Goal: Task Accomplishment & Management: Complete application form

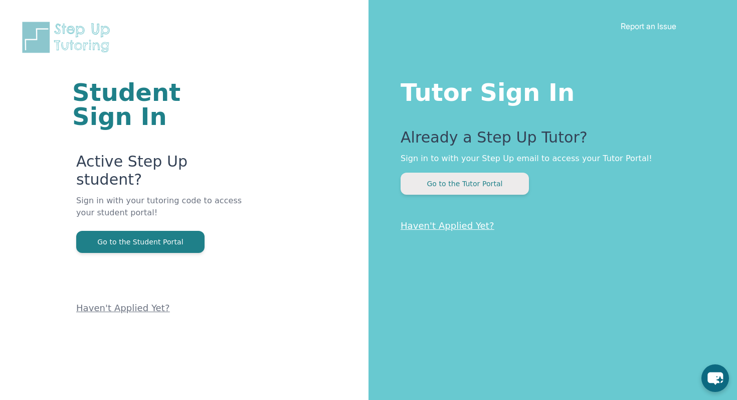
click at [449, 186] on button "Go to the Tutor Portal" at bounding box center [465, 184] width 128 height 22
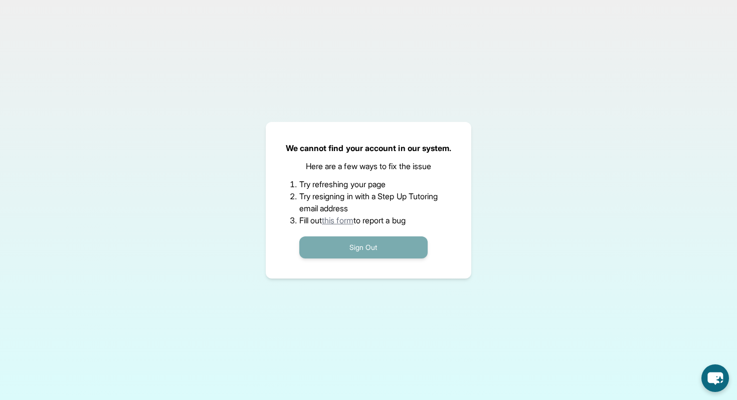
click at [379, 244] on button "Sign Out" at bounding box center [364, 247] width 128 height 22
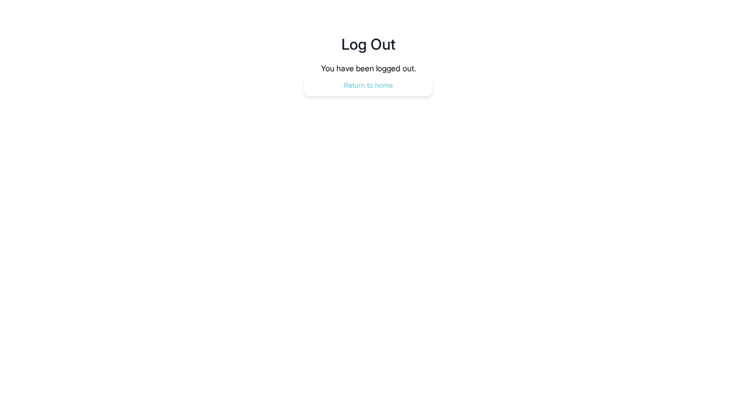
click at [381, 91] on button "Return to home" at bounding box center [369, 85] width 128 height 22
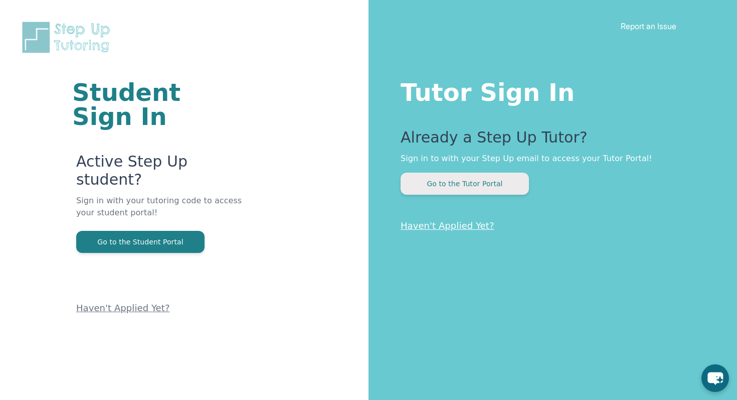
click at [450, 186] on button "Go to the Tutor Portal" at bounding box center [465, 184] width 128 height 22
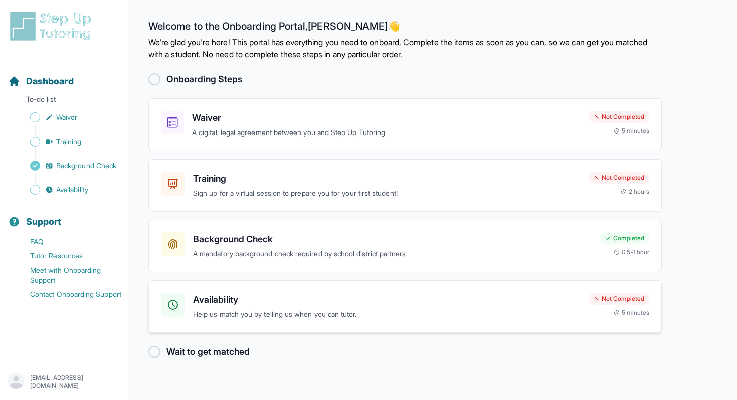
click at [266, 308] on div "Availability Help us match you by telling us when you can tutor." at bounding box center [387, 306] width 388 height 28
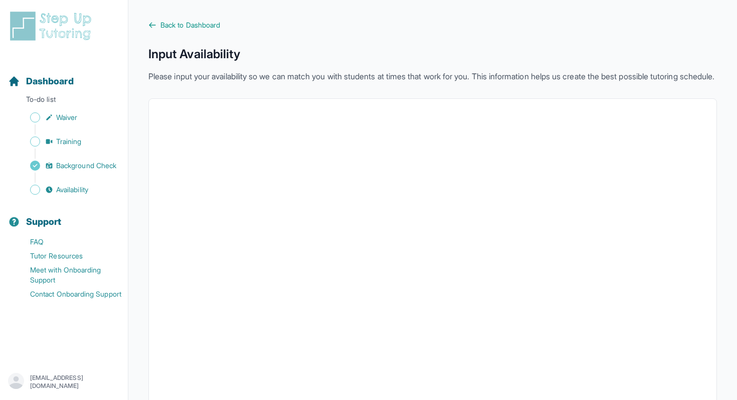
click at [187, 30] on div "Back to Dashboard Input Availability Please input your availability so we can m…" at bounding box center [432, 277] width 569 height 515
click at [187, 28] on span "Back to Dashboard" at bounding box center [191, 25] width 60 height 10
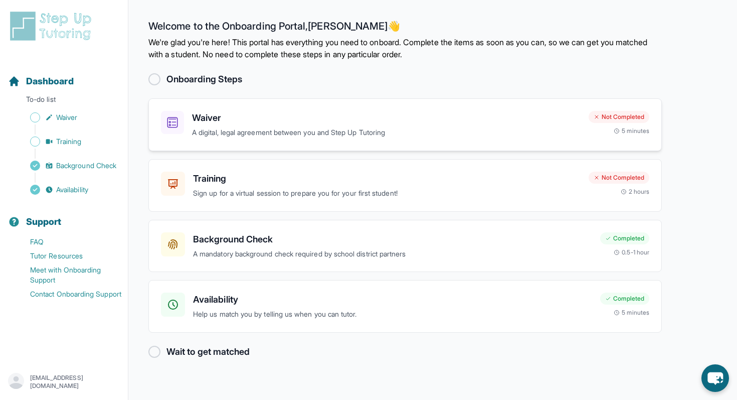
click at [532, 127] on p "A digital, legal agreement between you and Step Up Tutoring" at bounding box center [386, 133] width 389 height 12
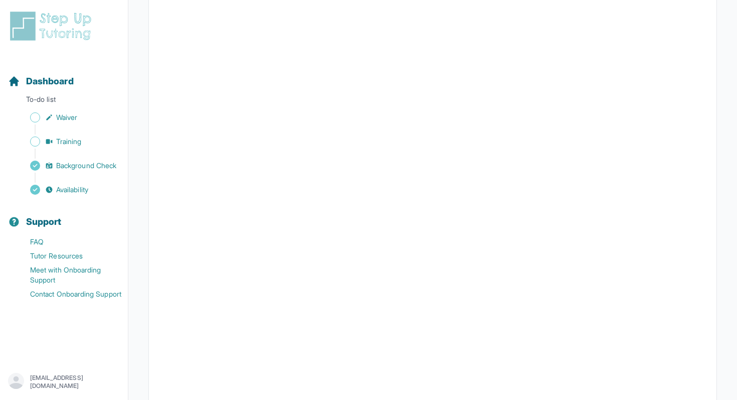
scroll to position [1237, 0]
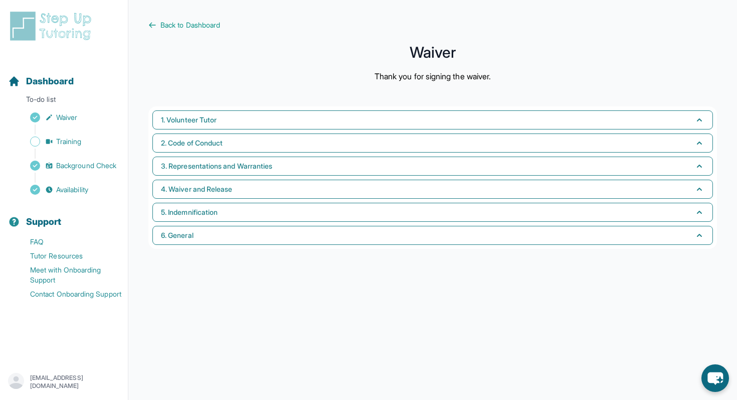
click at [177, 18] on main "Back to Dashboard Waiver Thank you for signing the waiver. 1. Volunteer Tutor 2…" at bounding box center [432, 200] width 609 height 400
click at [179, 26] on span "Back to Dashboard" at bounding box center [191, 25] width 60 height 10
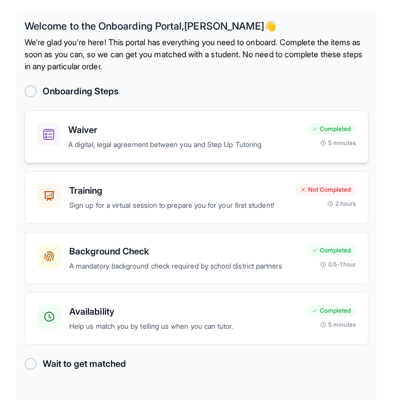
scroll to position [12, 0]
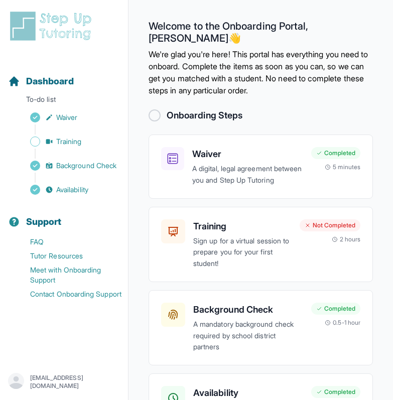
click at [131, 218] on main "Welcome to the Onboarding Portal, [PERSON_NAME] 👋 We're glad you're here! This …" at bounding box center [260, 242] width 264 height 484
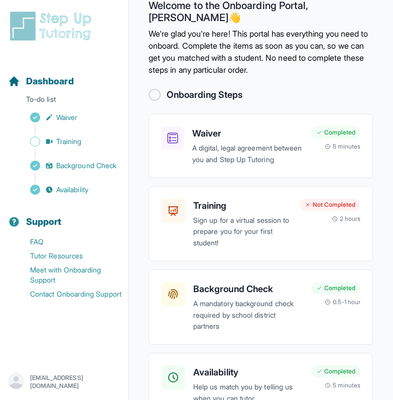
scroll to position [41, 0]
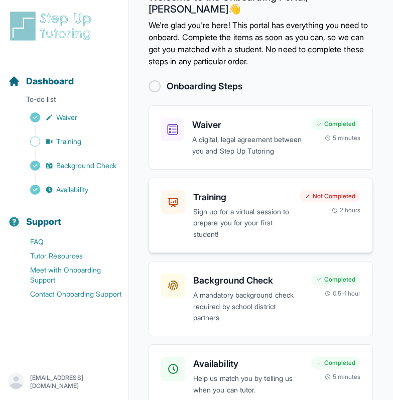
click at [230, 226] on p "Sign up for a virtual session to prepare you for your first student!" at bounding box center [242, 223] width 98 height 34
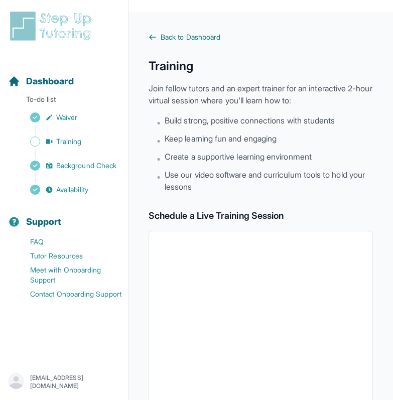
click at [163, 38] on span "Back to Dashboard" at bounding box center [191, 37] width 60 height 10
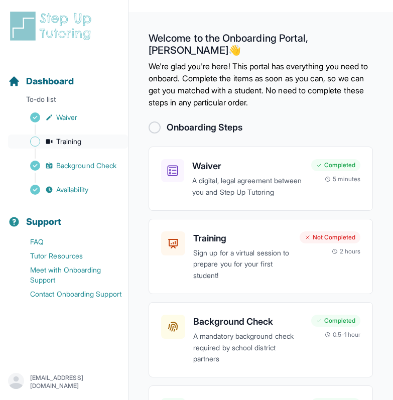
click at [73, 137] on span "Training" at bounding box center [69, 141] width 26 height 10
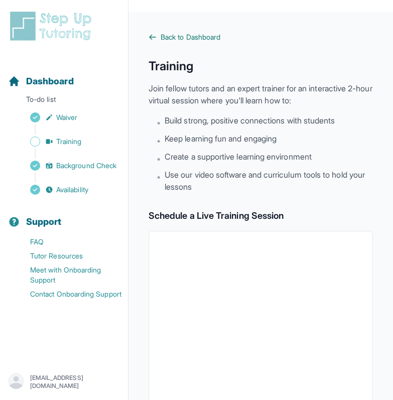
click at [163, 41] on span "Back to Dashboard" at bounding box center [191, 37] width 60 height 10
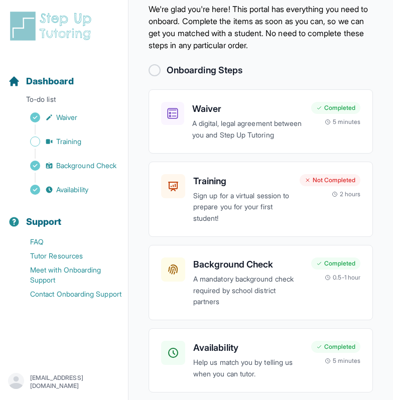
scroll to position [95, 0]
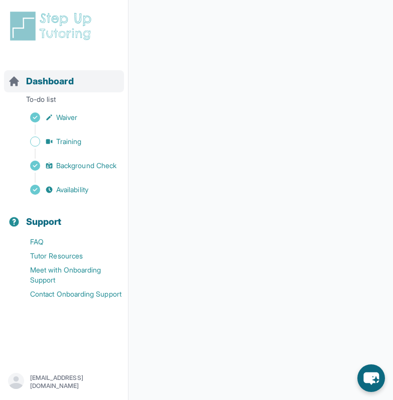
scroll to position [138, 0]
click at [137, 199] on main "Back to Dashboard Live Training Knowledge Check" at bounding box center [260, 137] width 264 height 526
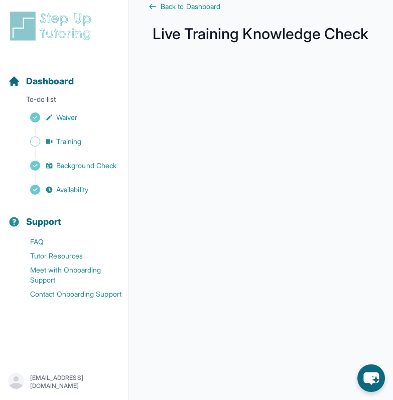
scroll to position [0, 0]
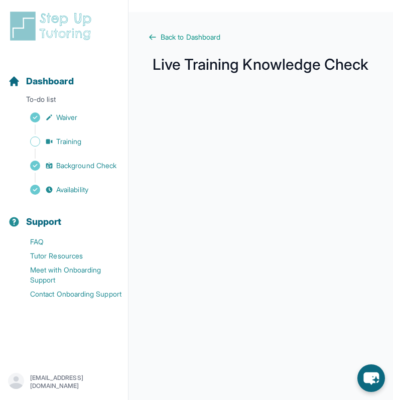
click at [188, 31] on main "Back to Dashboard Live Training Knowledge Check" at bounding box center [260, 275] width 264 height 526
click at [188, 40] on span "Back to Dashboard" at bounding box center [191, 37] width 60 height 10
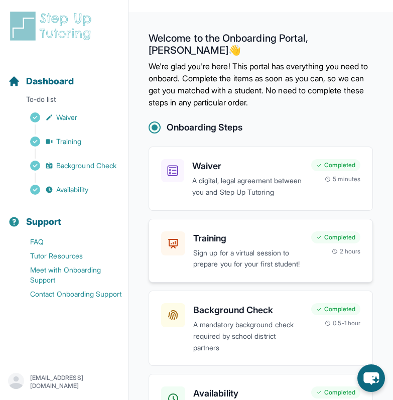
scroll to position [95, 0]
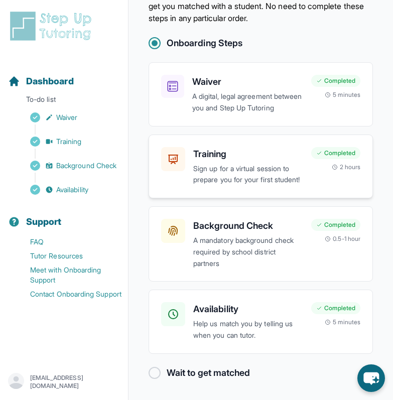
click at [220, 147] on h3 "Training" at bounding box center [248, 154] width 110 height 14
click at [153, 375] on div at bounding box center [154, 373] width 12 height 12
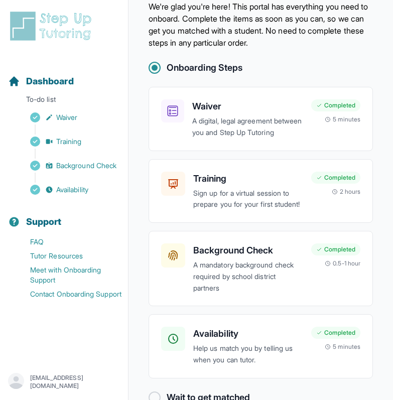
scroll to position [0, 0]
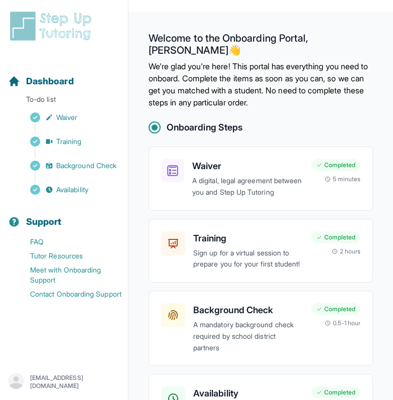
click at [155, 124] on div at bounding box center [155, 127] width 6 height 6
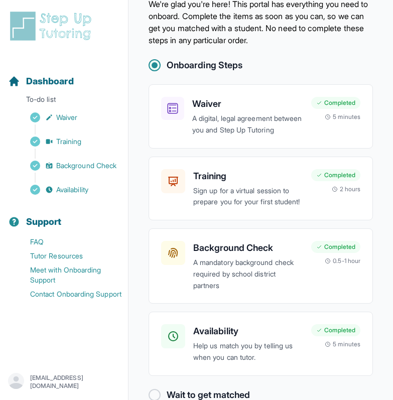
scroll to position [95, 0]
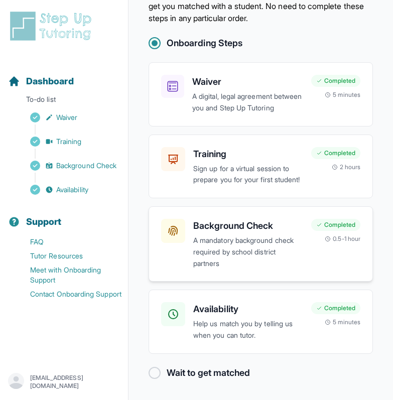
click at [228, 232] on h3 "Background Check" at bounding box center [248, 226] width 110 height 14
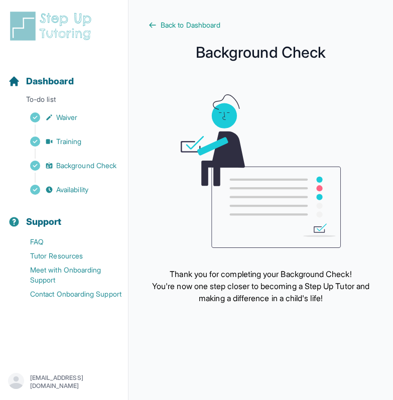
scroll to position [12, 0]
click at [157, 25] on link "Back to Dashboard" at bounding box center [260, 25] width 224 height 10
